Goal: Task Accomplishment & Management: Complete application form

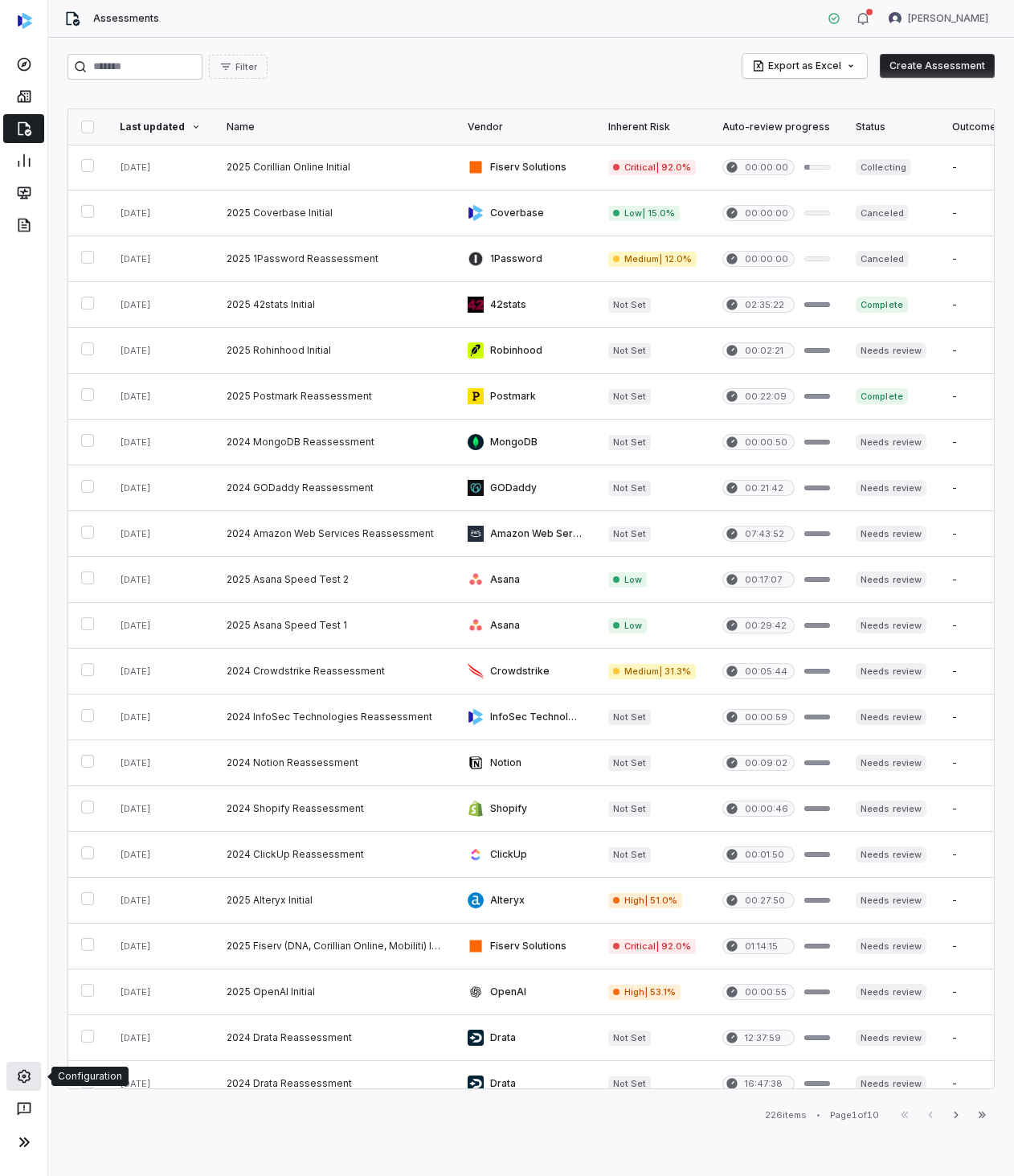
click at [33, 1068] on link at bounding box center [24, 1076] width 34 height 29
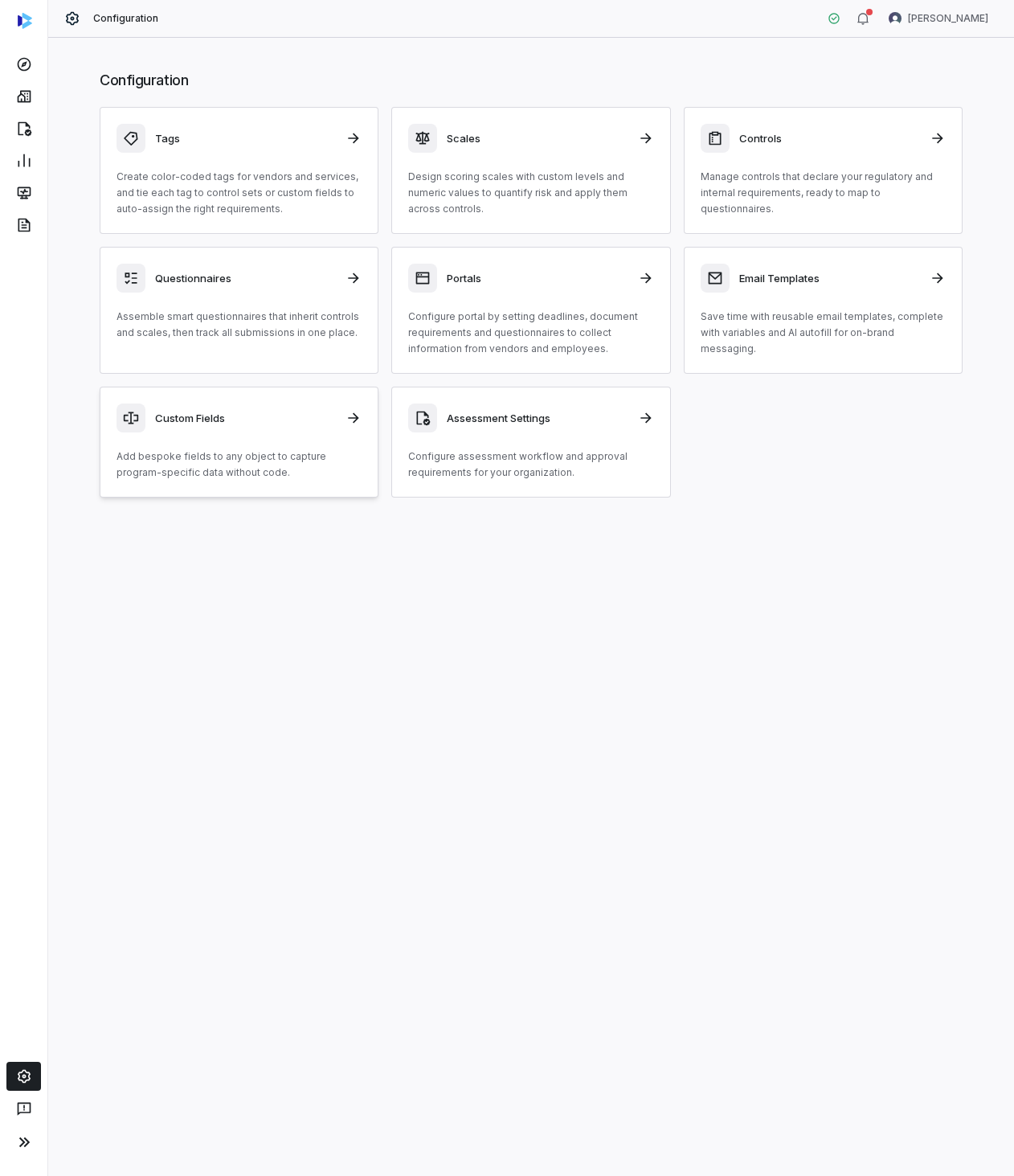
click at [226, 434] on div "Custom Fields Add bespoke fields to any object to capture program-specific data…" at bounding box center [239, 442] width 245 height 78
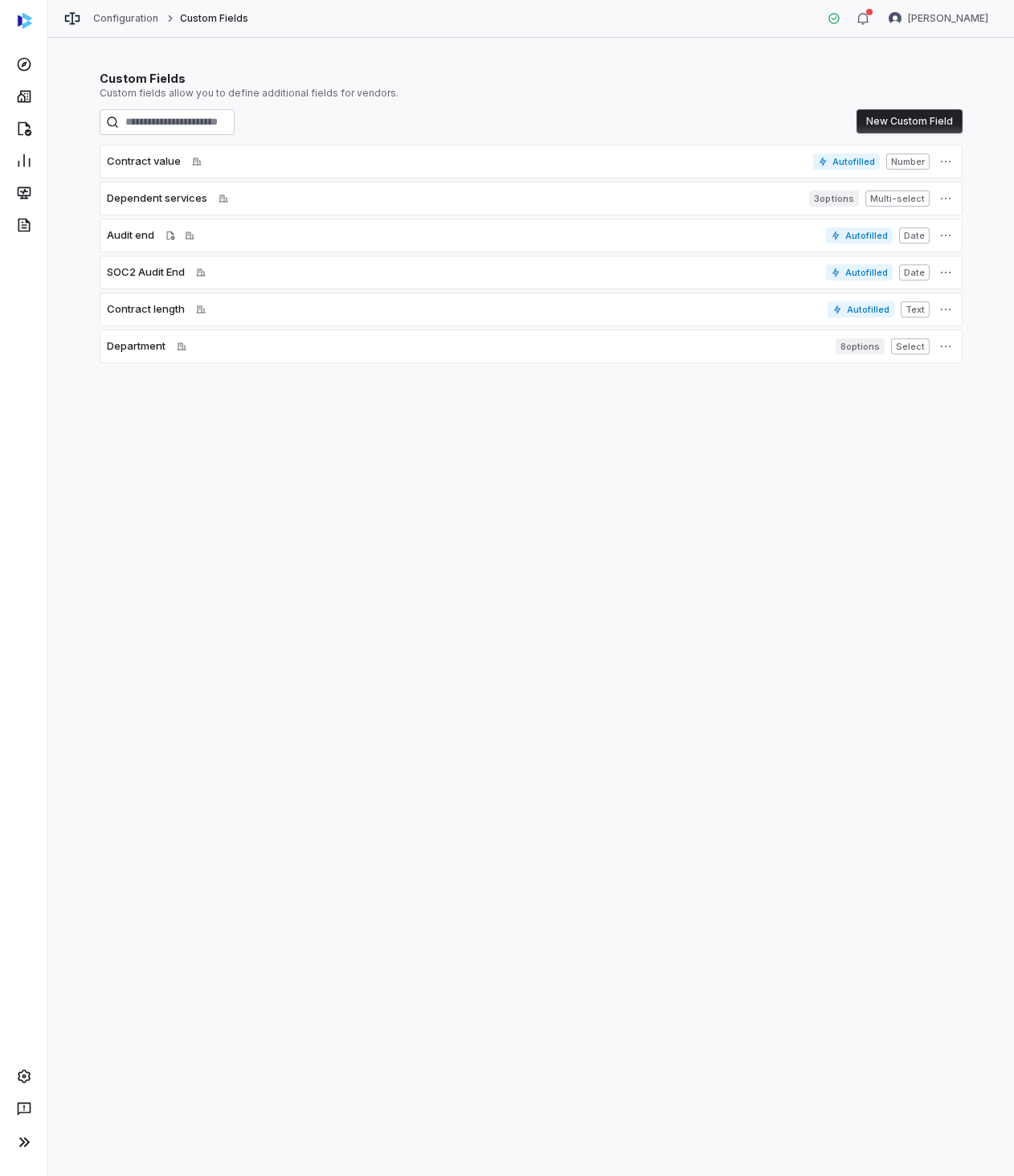
drag, startPoint x: 219, startPoint y: 402, endPoint x: 216, endPoint y: 410, distance: 8.5
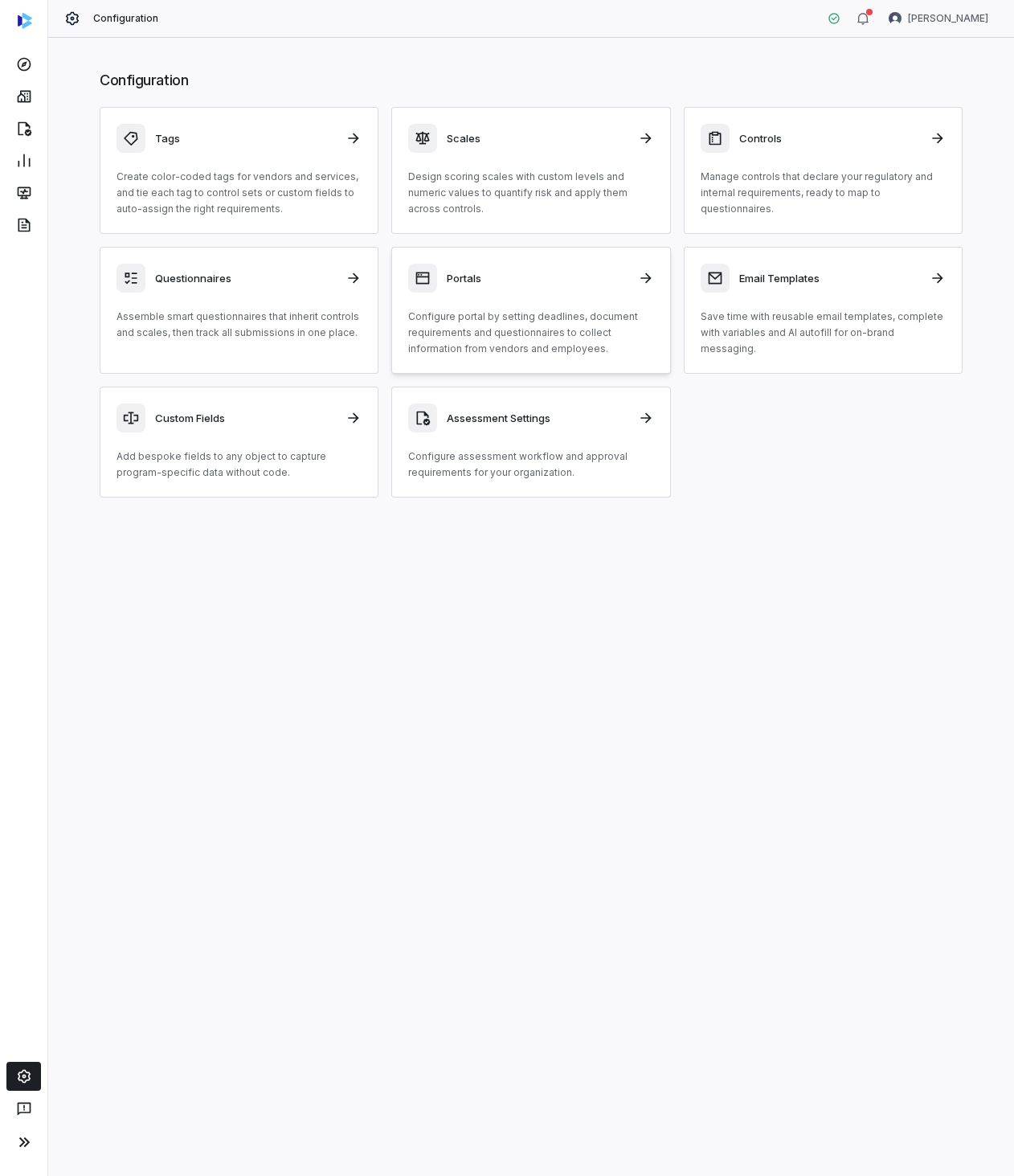
click at [499, 308] on div "Portals Configure portal by setting deadlines, document requirements and questi…" at bounding box center [531, 309] width 245 height 93
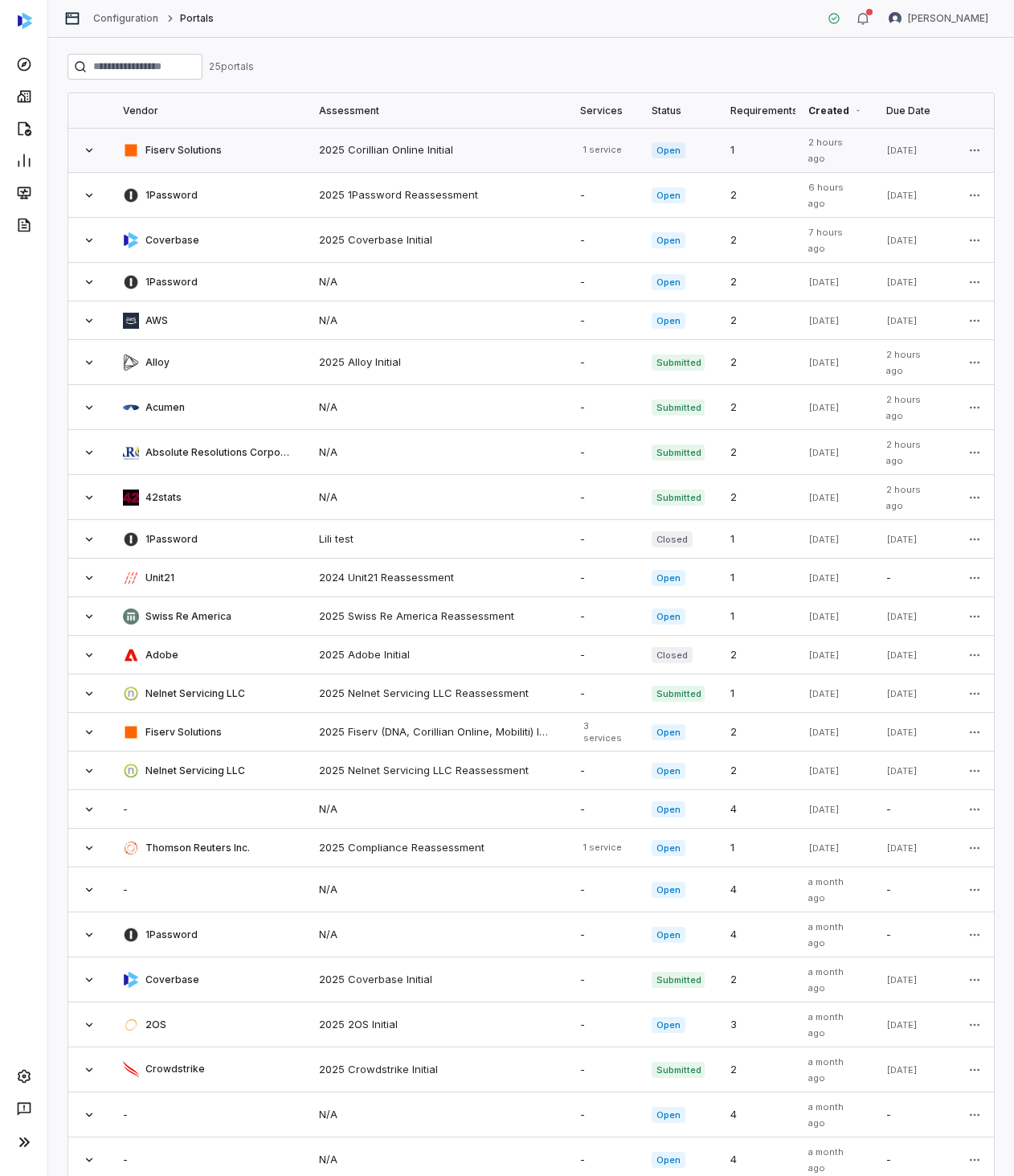
click at [313, 148] on td "2025 Corillian Online Initial" at bounding box center [436, 150] width 261 height 45
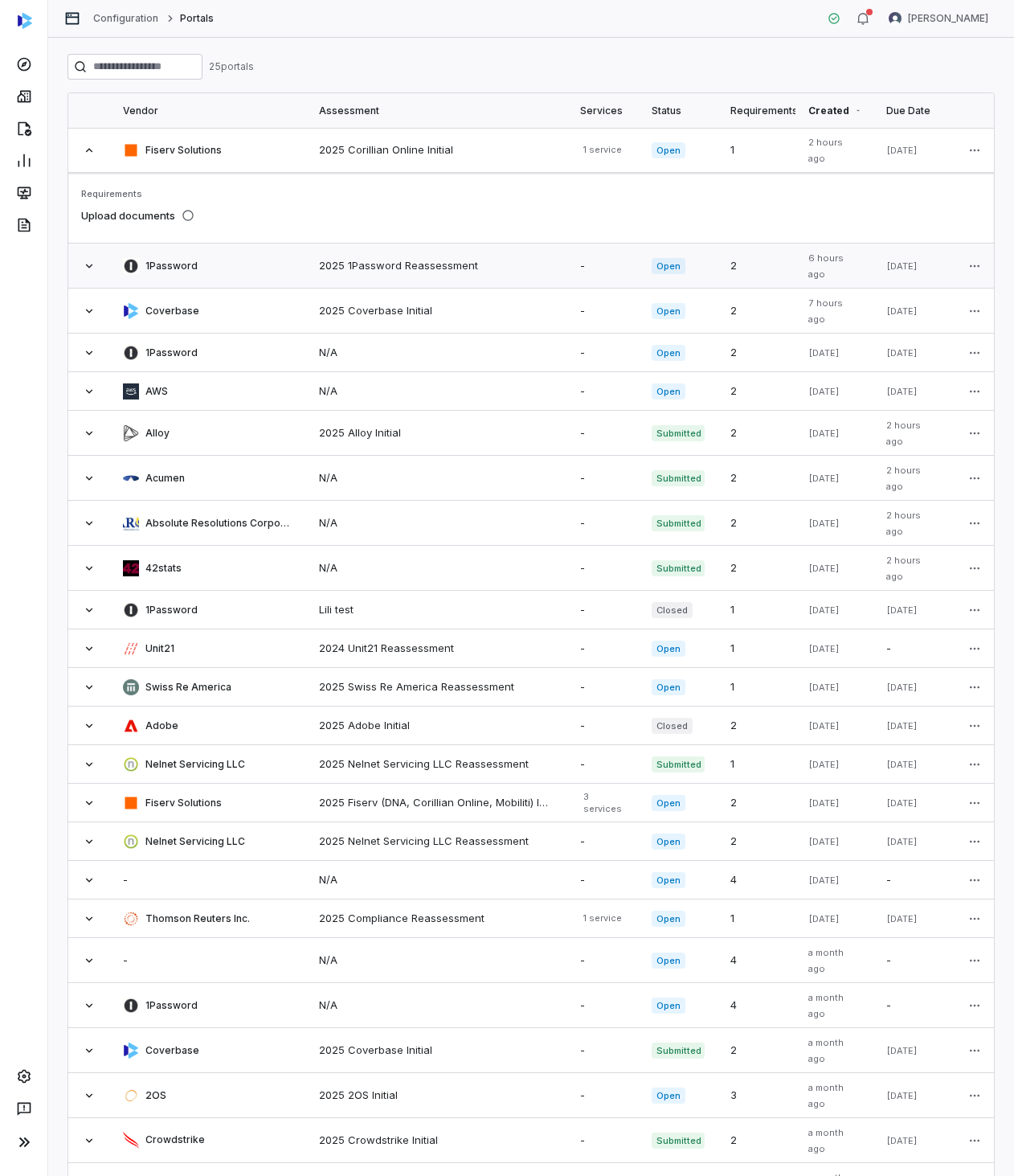
click at [217, 258] on div "1Password" at bounding box center [209, 266] width 170 height 16
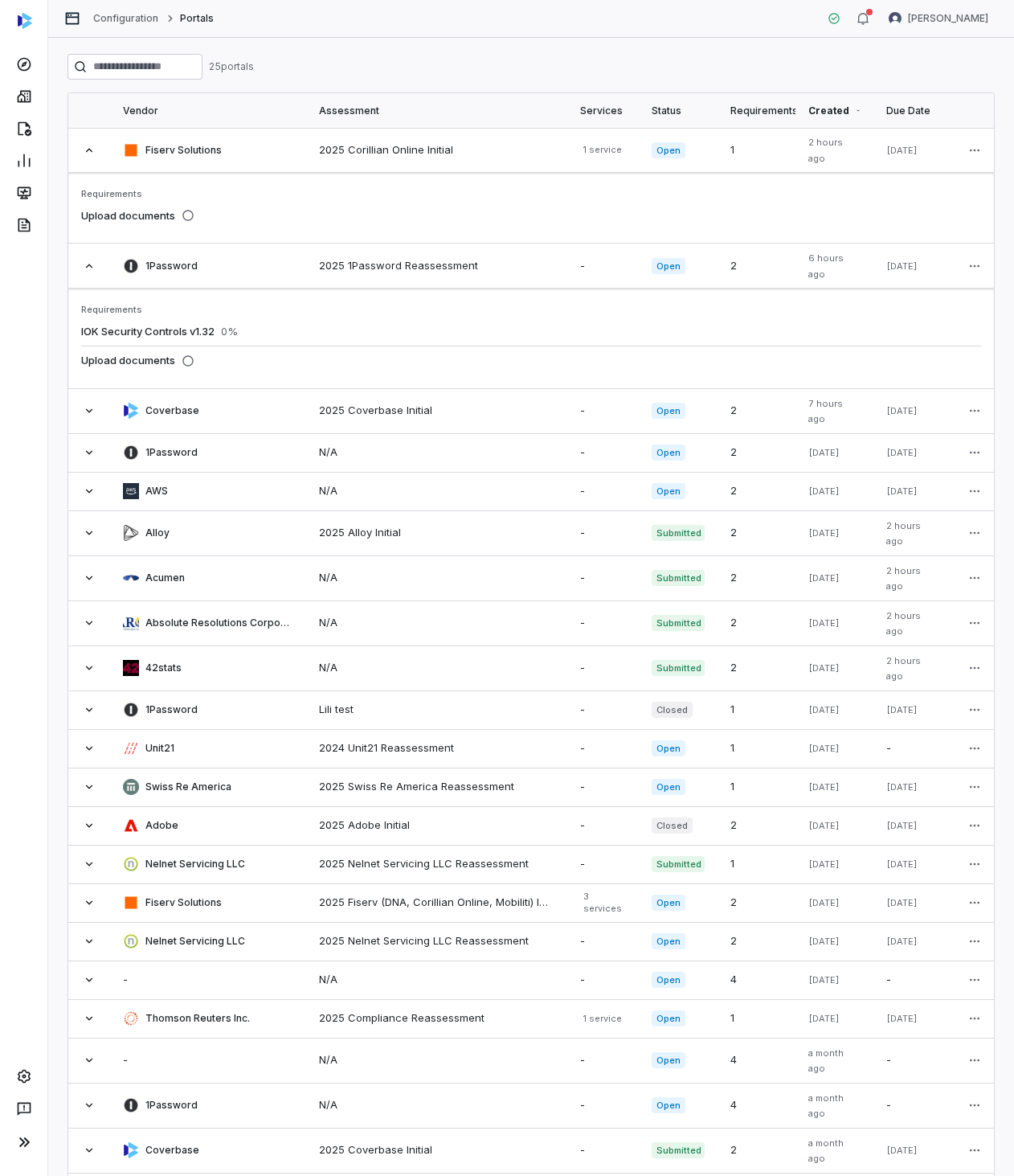
click at [189, 318] on div "IOK Security Controls v1.32 0 %" at bounding box center [531, 332] width 900 height 29
click at [164, 324] on span "IOK Security Controls v1.32" at bounding box center [147, 330] width 133 height 12
click at [966, 259] on html "Configuration Portals [PERSON_NAME] 25 portal s Vendor Assessment Services Stat…" at bounding box center [507, 588] width 1014 height 1176
click at [913, 327] on link "Go to Portal" at bounding box center [911, 332] width 108 height 16
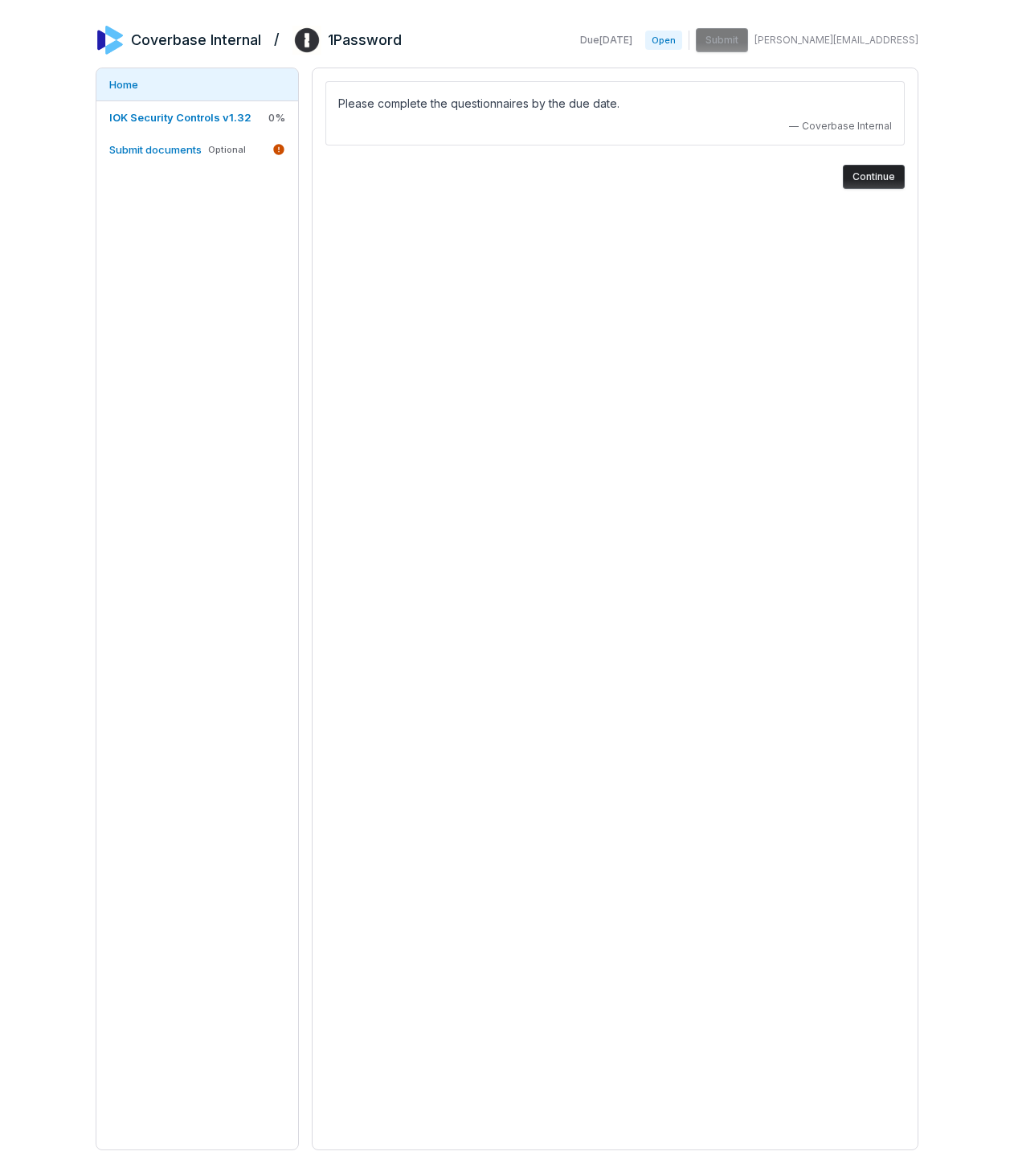
click at [881, 175] on button "Continue" at bounding box center [873, 176] width 62 height 24
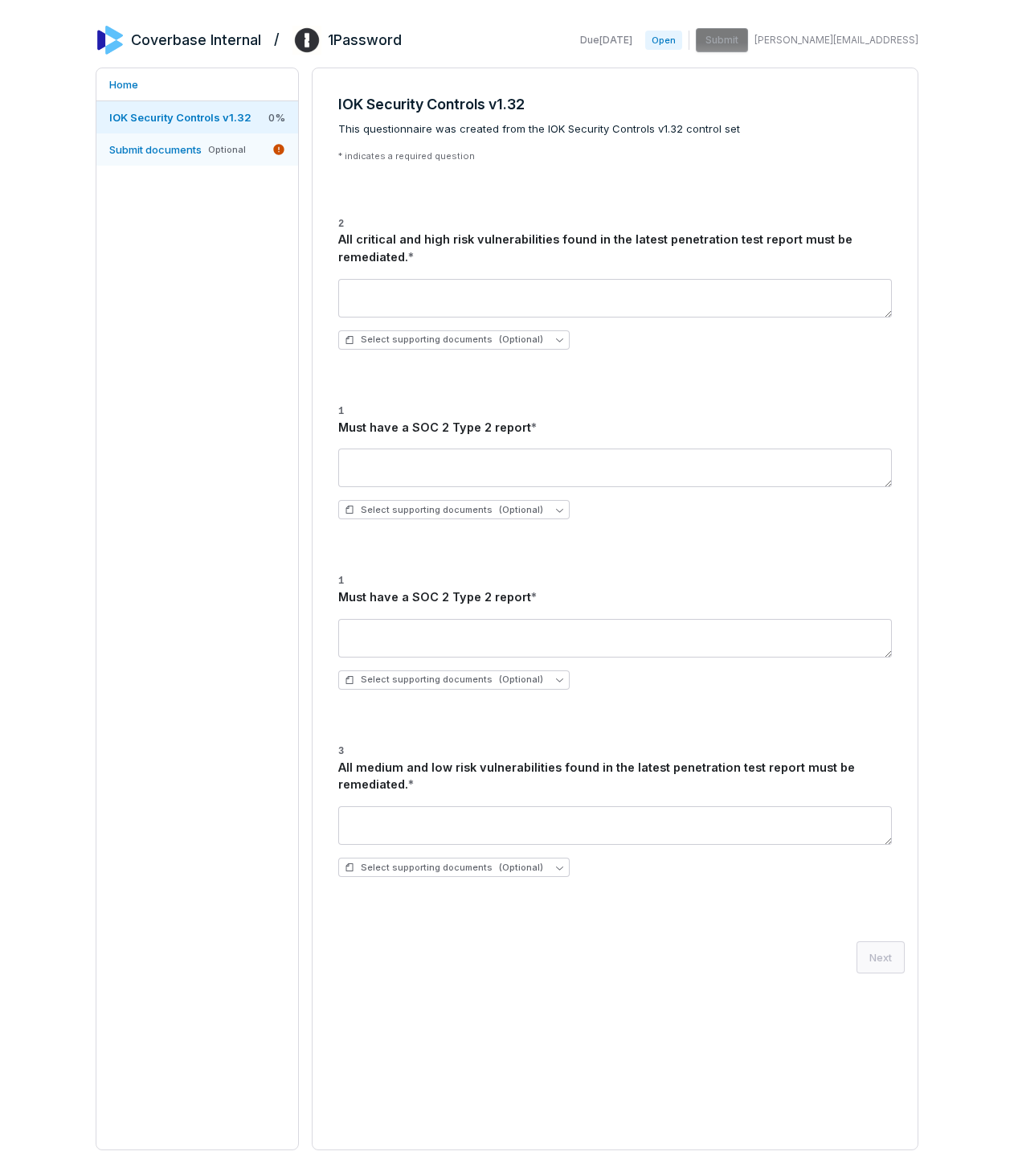
click at [259, 157] on link "Submit documents Optional" at bounding box center [197, 149] width 202 height 33
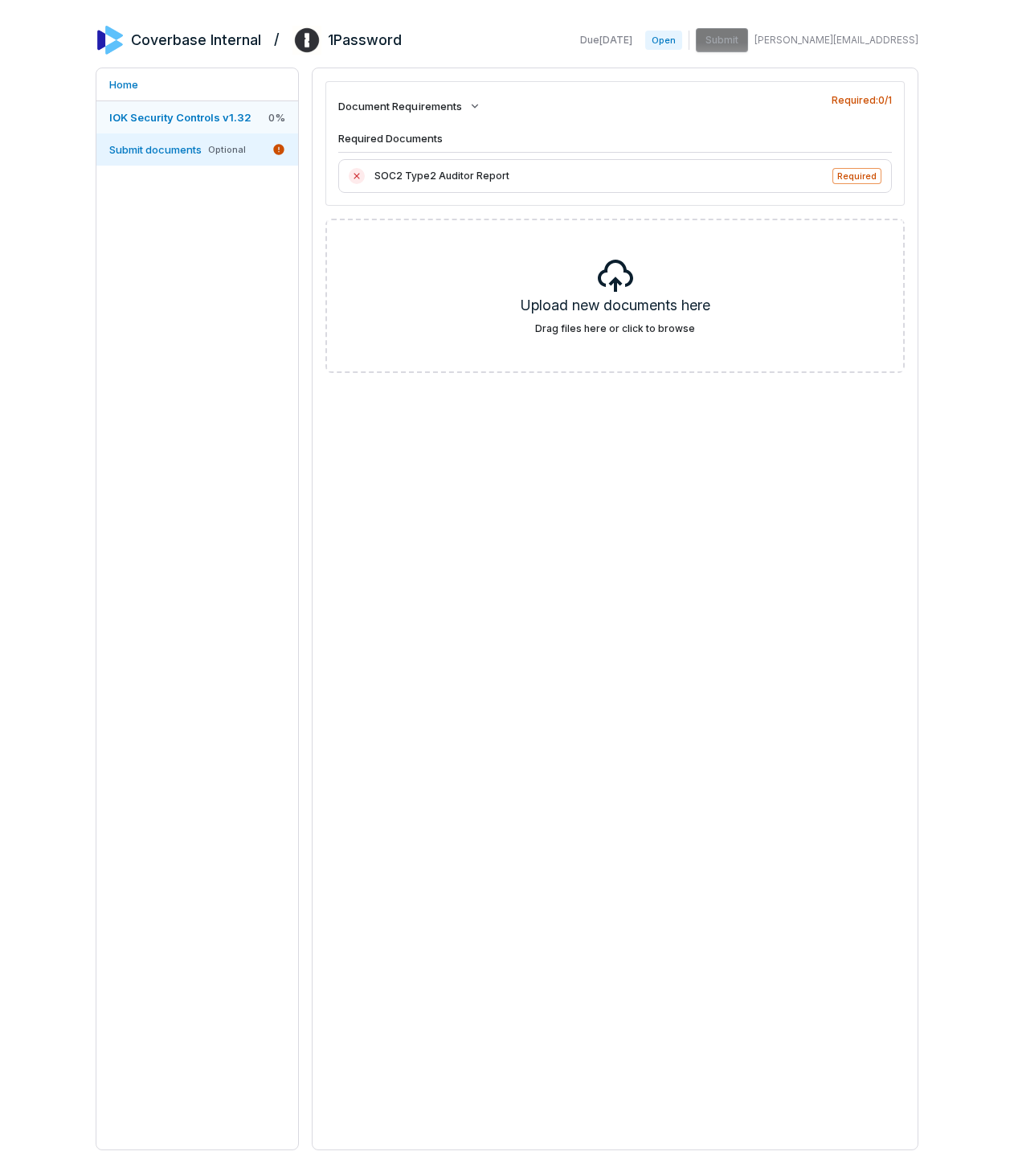
click at [262, 125] on link "IOK Security Controls v1.32 0 %" at bounding box center [197, 118] width 202 height 33
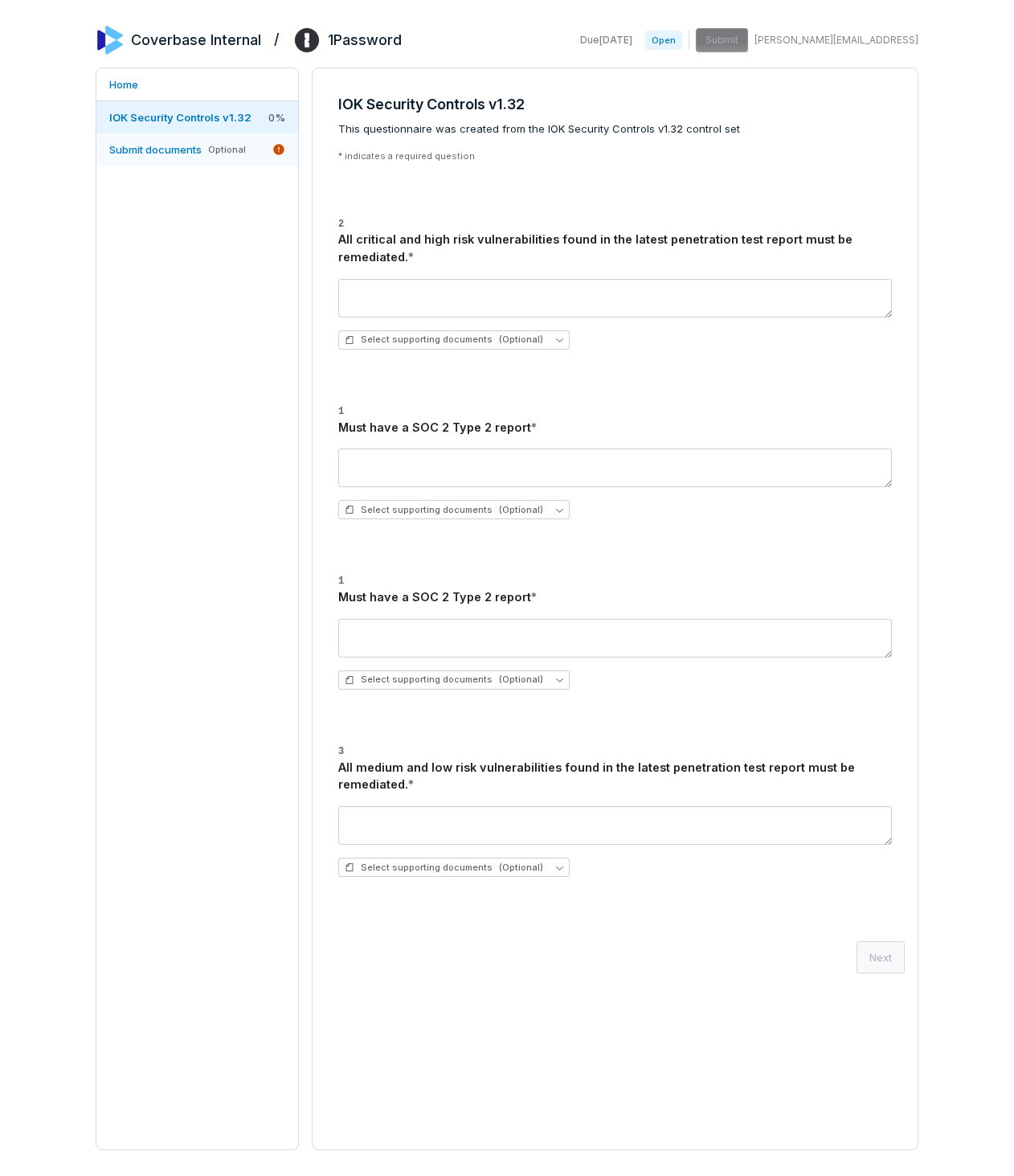
click at [198, 144] on span "Submit documents" at bounding box center [155, 149] width 93 height 12
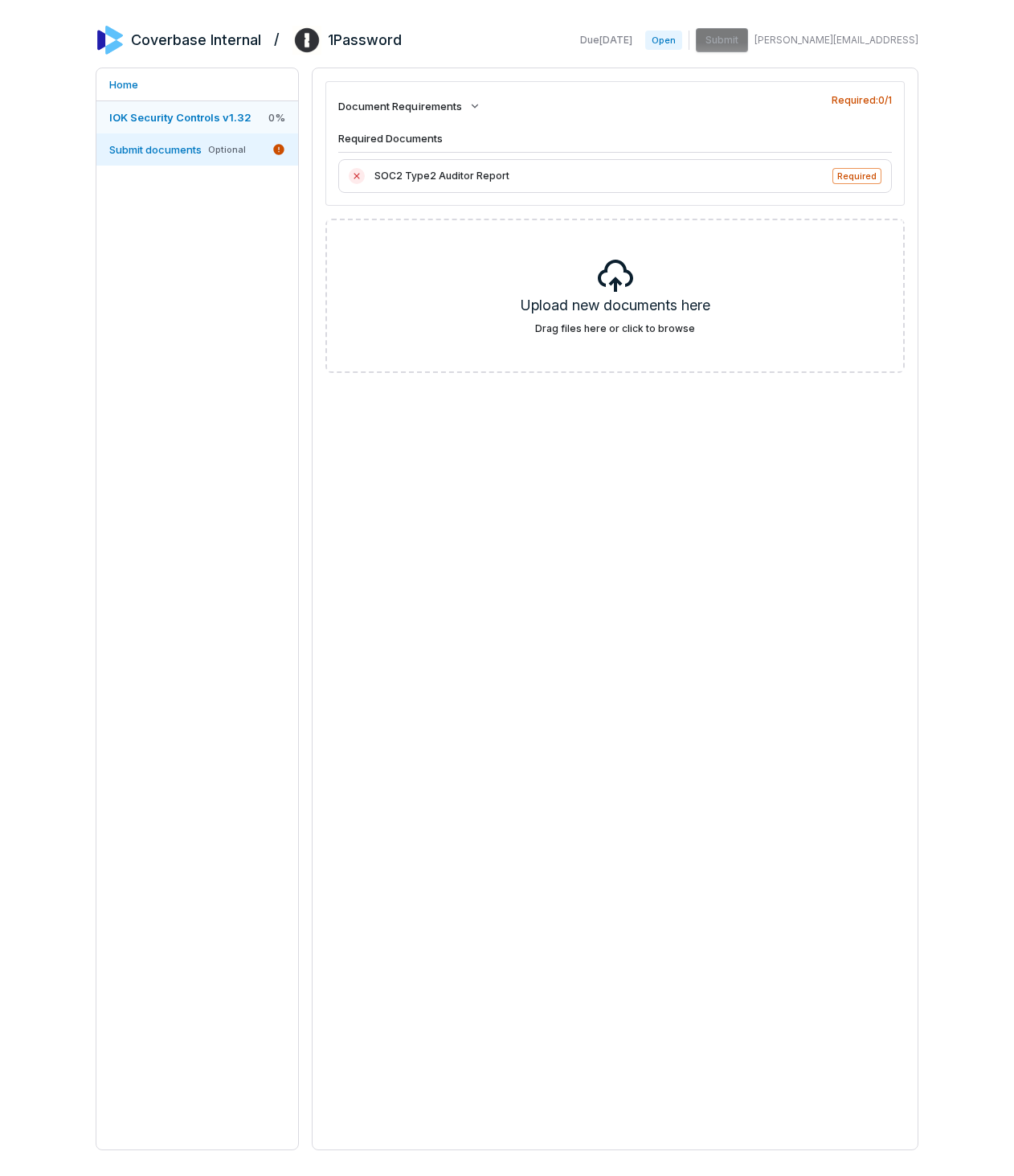
click at [208, 123] on span "IOK Security Controls v1.32" at bounding box center [180, 117] width 143 height 12
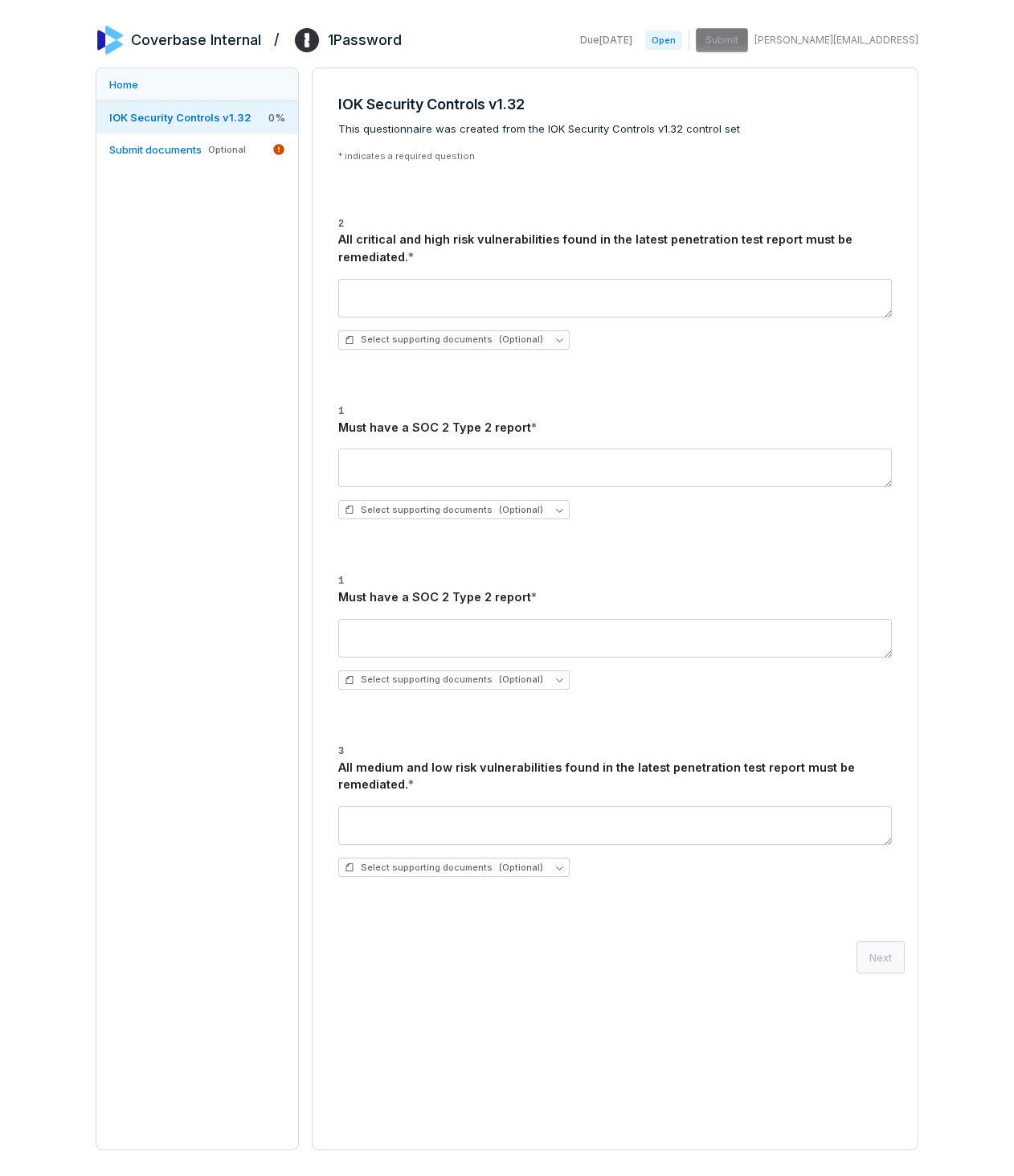
click at [194, 82] on link "Home" at bounding box center [197, 84] width 202 height 33
